Goal: Communication & Community: Answer question/provide support

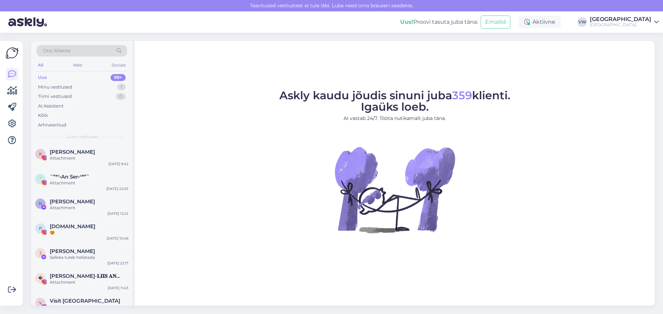
click at [77, 78] on div "Uus 99+" at bounding box center [82, 78] width 90 height 10
click at [84, 86] on div "Minu vestlused 1" at bounding box center [82, 88] width 90 height 10
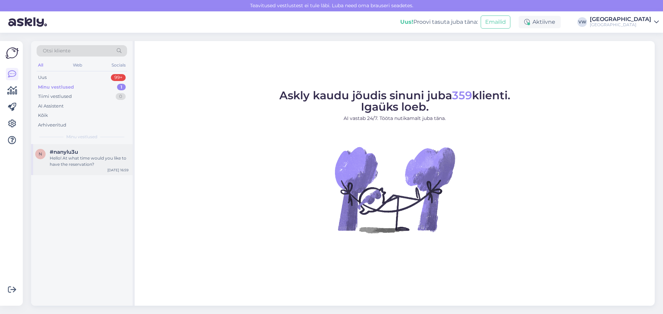
click at [89, 165] on div "Hello! At what time would you like to have the reservation?" at bounding box center [89, 161] width 79 height 12
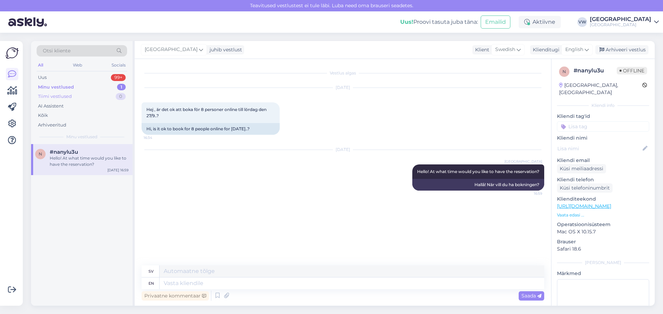
click at [68, 98] on div "Tiimi vestlused" at bounding box center [55, 96] width 34 height 7
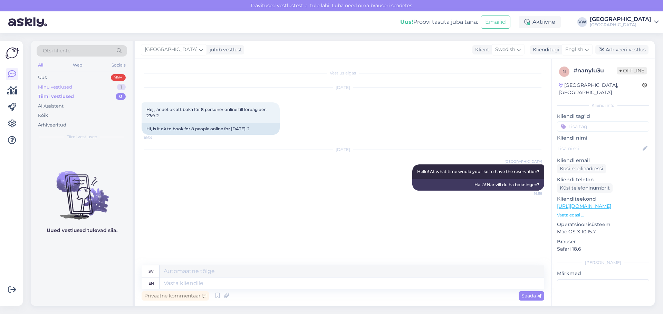
click at [67, 86] on div "Minu vestlused" at bounding box center [55, 87] width 34 height 7
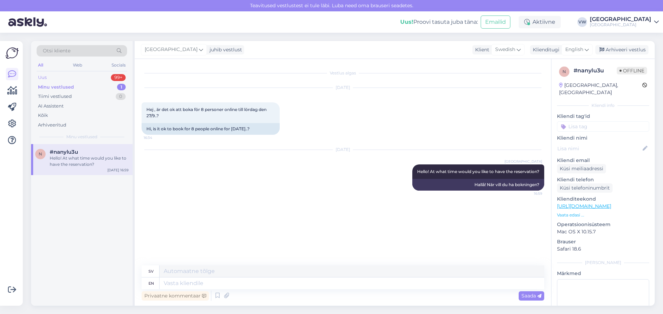
click at [61, 74] on div "Uus 99+" at bounding box center [82, 78] width 90 height 10
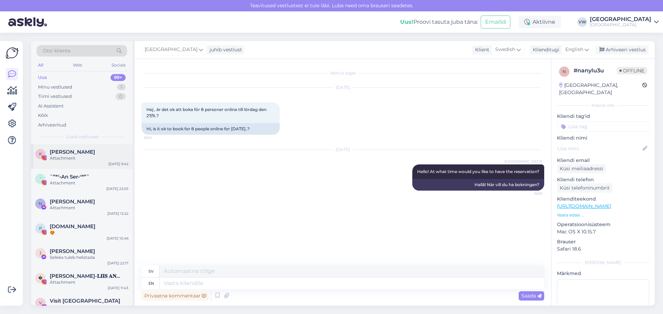
click at [68, 155] on div "Attachment" at bounding box center [89, 158] width 79 height 6
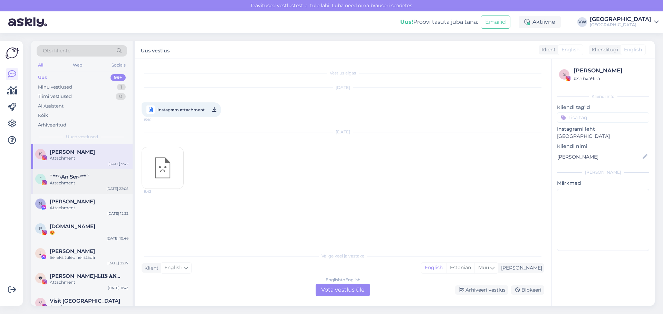
click at [69, 181] on div "Attachment" at bounding box center [89, 183] width 79 height 6
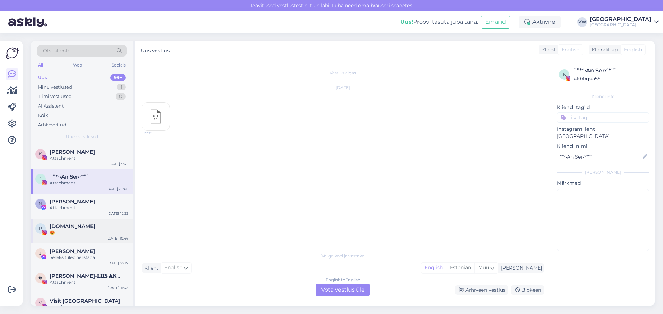
click at [62, 232] on div "😍" at bounding box center [89, 233] width 79 height 6
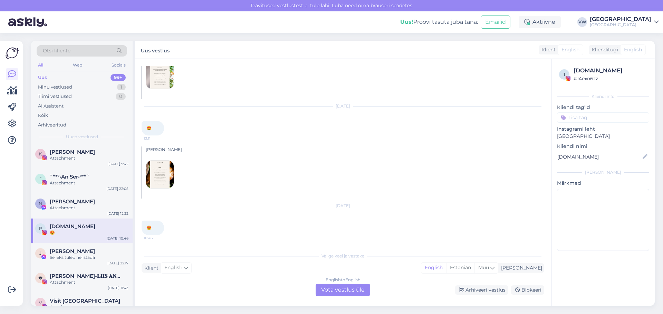
click at [171, 172] on img at bounding box center [160, 175] width 28 height 28
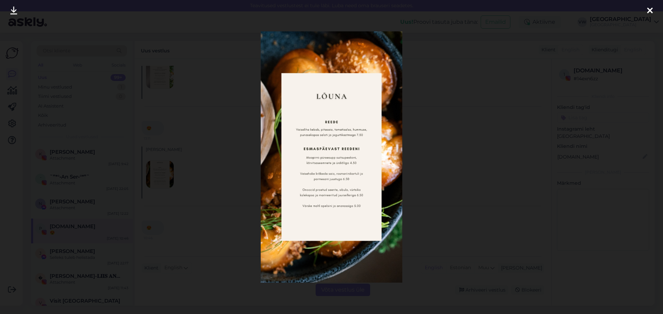
click at [646, 9] on div at bounding box center [650, 11] width 14 height 22
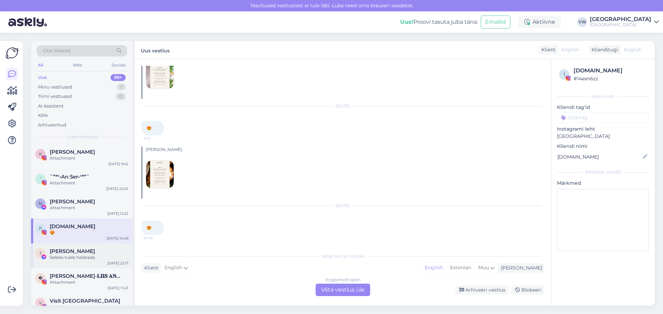
click at [81, 265] on div "J [PERSON_NAME] Selleks tuleb helistada [DATE] 22:17" at bounding box center [81, 256] width 101 height 25
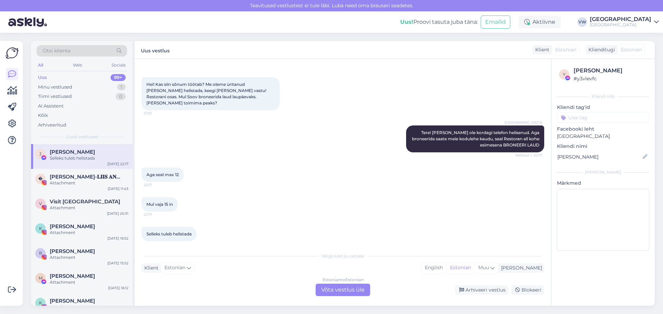
scroll to position [104, 0]
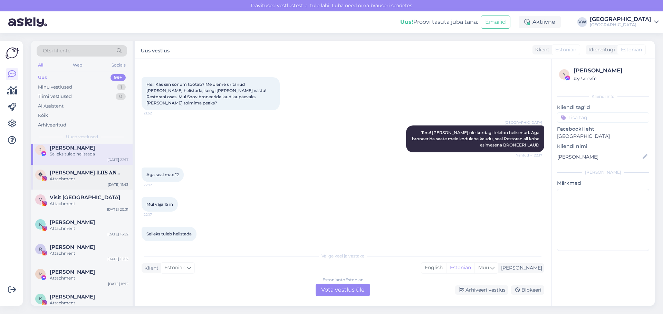
click at [74, 178] on div "Attachment" at bounding box center [89, 179] width 79 height 6
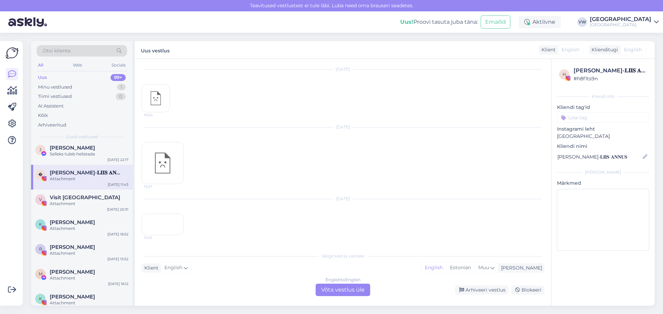
scroll to position [39, 0]
click at [65, 196] on span "Visit [GEOGRAPHIC_DATA]" at bounding box center [85, 198] width 70 height 6
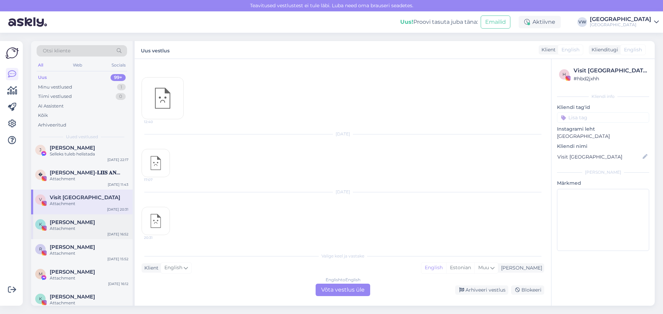
click at [66, 217] on div "K [PERSON_NAME] Attachment [DATE] 16:52" at bounding box center [81, 227] width 101 height 25
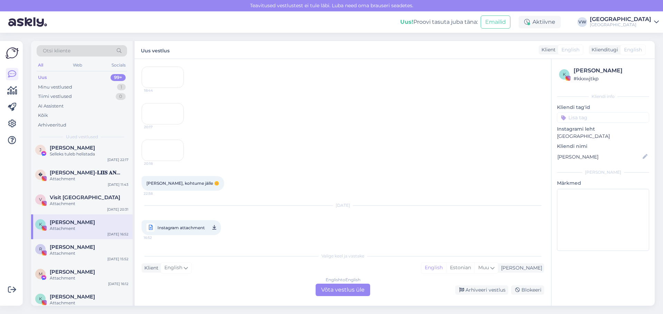
scroll to position [142, 0]
click at [81, 249] on span "[PERSON_NAME]" at bounding box center [72, 247] width 45 height 6
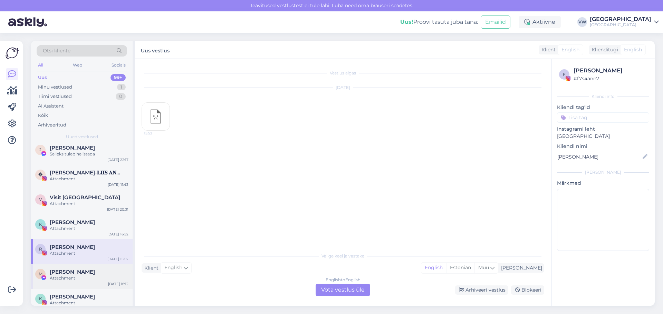
click at [87, 274] on div "[PERSON_NAME]" at bounding box center [89, 272] width 79 height 6
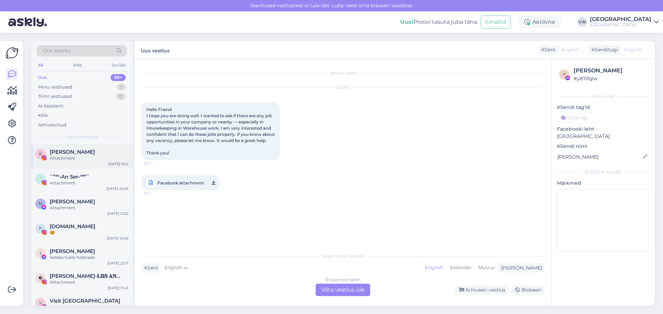
click at [105, 164] on div "K [PERSON_NAME] Attachment [DATE] 9:42" at bounding box center [81, 156] width 101 height 25
